Goal: Find contact information: Find contact information

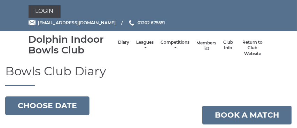
click at [207, 42] on link "Members list" at bounding box center [206, 45] width 20 height 11
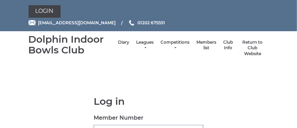
type input "2235"
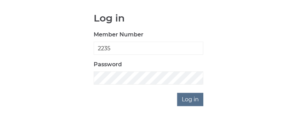
scroll to position [85, 0]
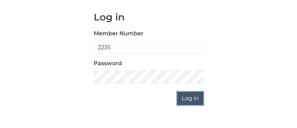
click at [191, 98] on input "Log in" at bounding box center [190, 98] width 26 height 13
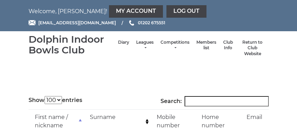
select select "100"
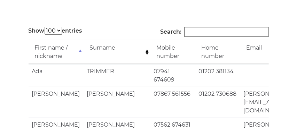
scroll to position [62, 0]
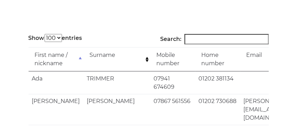
click at [204, 40] on input "Search:" at bounding box center [226, 39] width 84 height 10
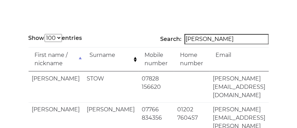
click at [211, 40] on input "[PERSON_NAME]" at bounding box center [226, 39] width 84 height 10
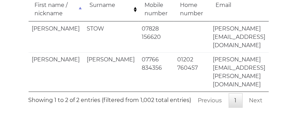
scroll to position [113, 0]
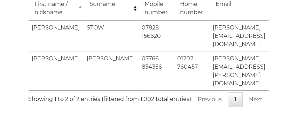
click at [290, 83] on main "Show 10 25 50 100 entries Search: [PERSON_NAME] First name / nickname Surname M…" at bounding box center [148, 45] width 297 height 124
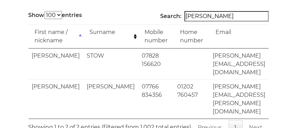
scroll to position [83, 0]
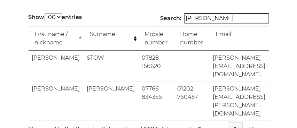
click at [209, 18] on input "[PERSON_NAME]" at bounding box center [226, 18] width 84 height 10
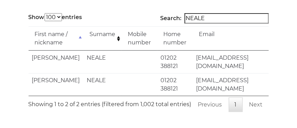
type input "NEALE"
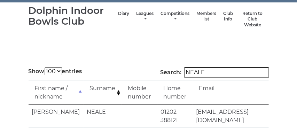
scroll to position [15, 0]
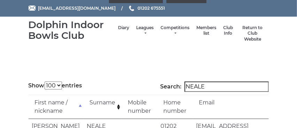
click at [174, 69] on body "Welcome, [PERSON_NAME]! My Account Log out [EMAIL_ADDRESS][DOMAIN_NAME] 01202 6…" at bounding box center [148, 102] width 297 height 235
click at [220, 82] on input "NEALE" at bounding box center [226, 87] width 84 height 10
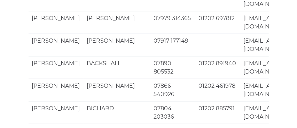
scroll to position [279, 0]
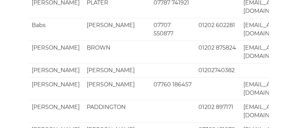
scroll to position [1782, 0]
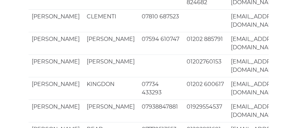
scroll to position [1788, 0]
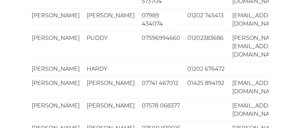
scroll to position [1775, 0]
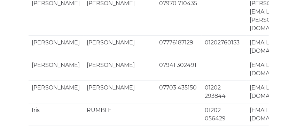
scroll to position [1708, 0]
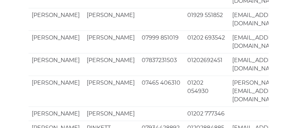
scroll to position [1735, 0]
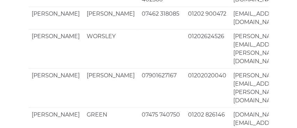
scroll to position [1653, 0]
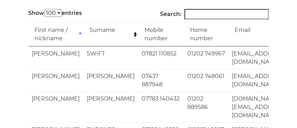
scroll to position [111, 0]
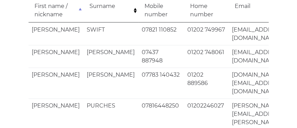
click at [184, 39] on td "01202 749967" at bounding box center [206, 34] width 45 height 23
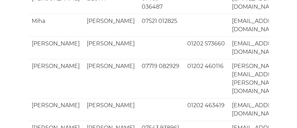
scroll to position [1796, 0]
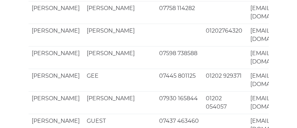
scroll to position [1675, 0]
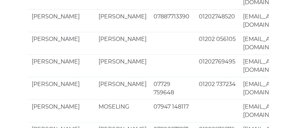
scroll to position [1745, 0]
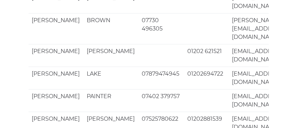
scroll to position [1787, 0]
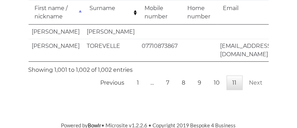
click at [255, 82] on link "Next" at bounding box center [255, 83] width 25 height 15
click at [217, 81] on link "10" at bounding box center [217, 83] width 18 height 15
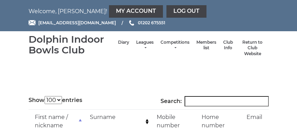
select select "100"
